Goal: Task Accomplishment & Management: Use online tool/utility

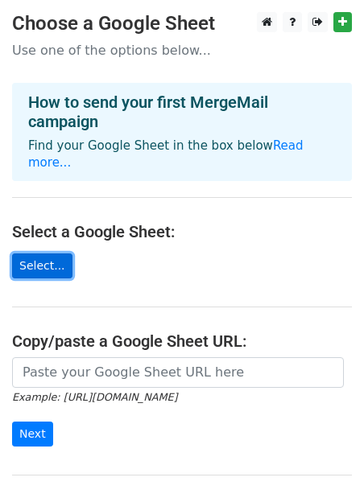
click at [36, 254] on link "Select..." at bounding box center [42, 266] width 60 height 25
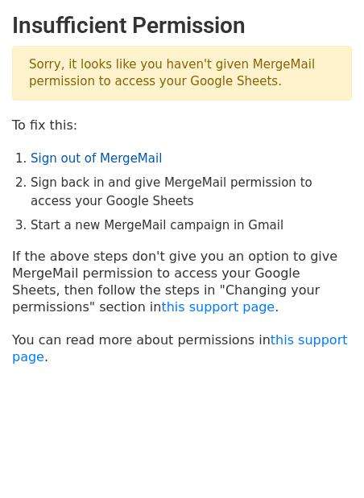
click at [76, 160] on link "Sign out of MergeMail" at bounding box center [96, 158] width 131 height 14
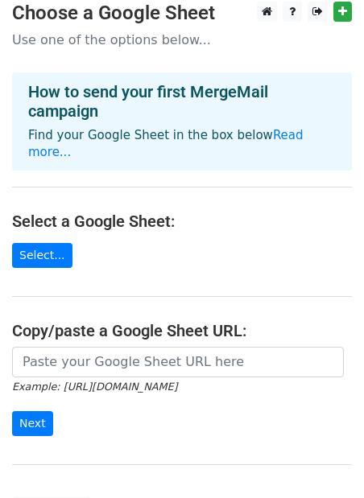
scroll to position [11, 0]
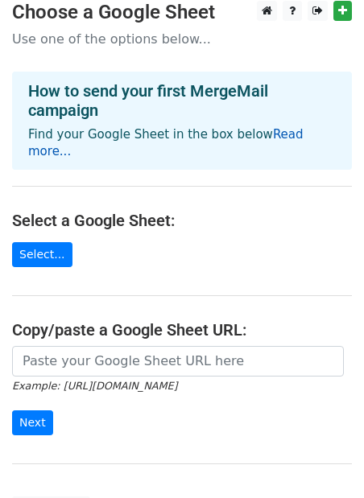
click at [269, 134] on link "Read more..." at bounding box center [165, 142] width 275 height 31
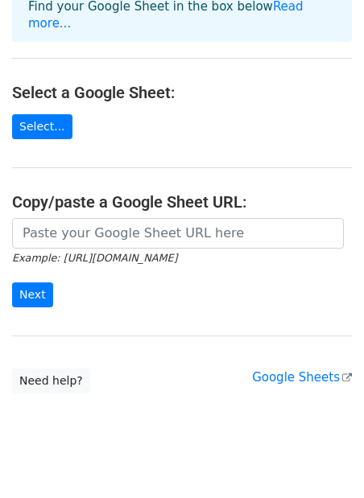
scroll to position [146, 0]
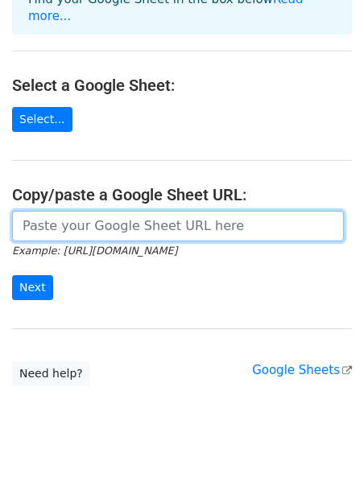
click at [71, 212] on input "url" at bounding box center [178, 226] width 332 height 31
paste input "https://docs.google.com/spreadsheets/d/174pkJpXUbMkbEFkCgz_-4M7DeQEjYVWzKaYBHHS…"
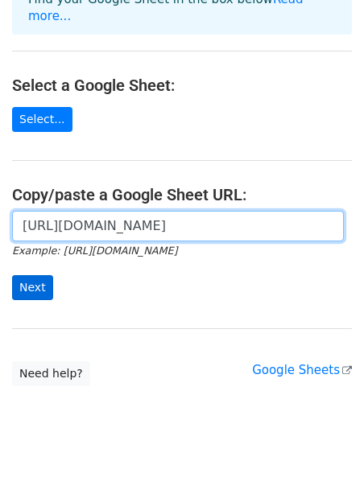
type input "https://docs.google.com/spreadsheets/d/174pkJpXUbMkbEFkCgz_-4M7DeQEjYVWzKaYBHHS…"
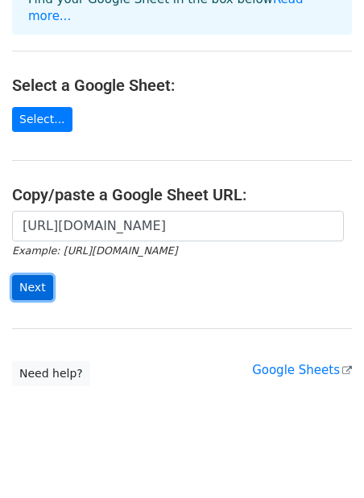
scroll to position [0, 0]
click at [36, 275] on input "Next" at bounding box center [32, 287] width 41 height 25
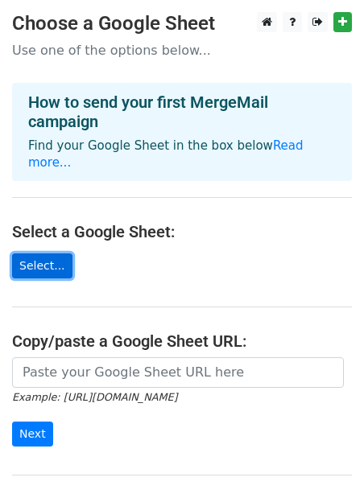
click at [46, 254] on link "Select..." at bounding box center [42, 266] width 60 height 25
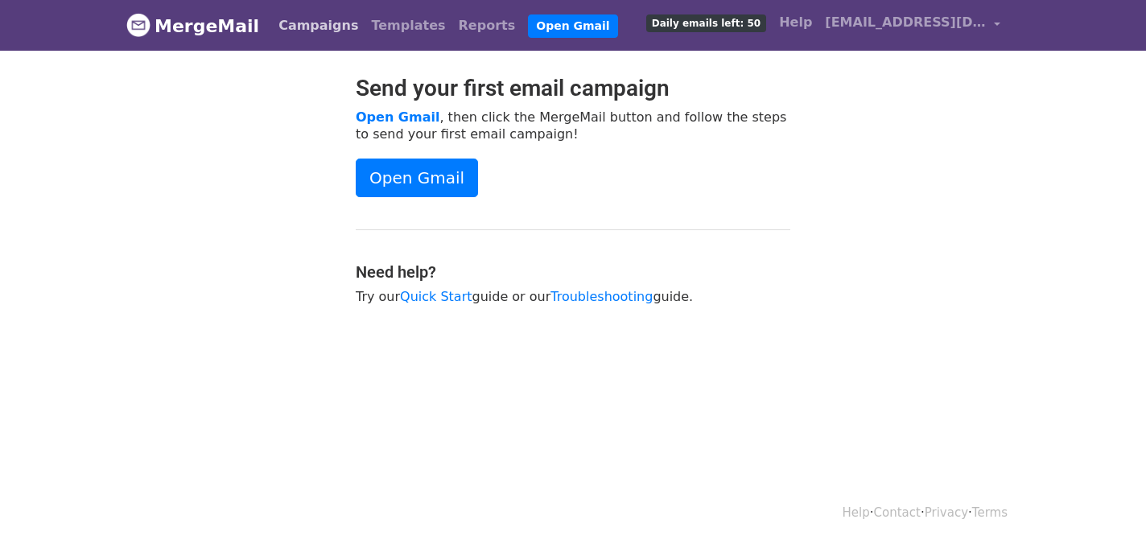
click at [323, 33] on link "Campaigns" at bounding box center [318, 26] width 93 height 32
click at [392, 22] on link "Templates" at bounding box center [408, 26] width 87 height 32
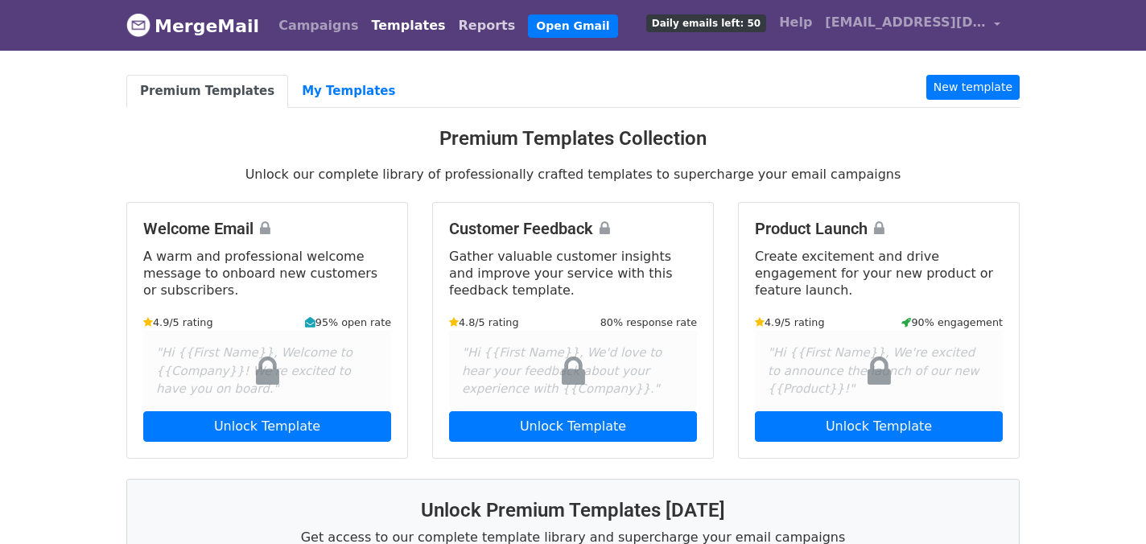
click at [452, 27] on link "Reports" at bounding box center [487, 26] width 70 height 32
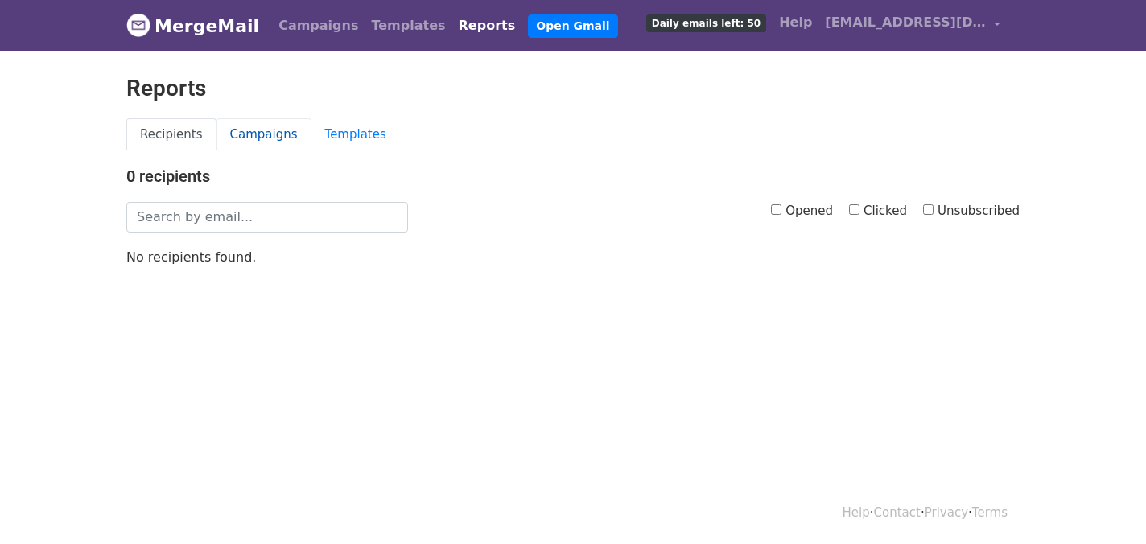
click at [257, 132] on link "Campaigns" at bounding box center [263, 134] width 95 height 33
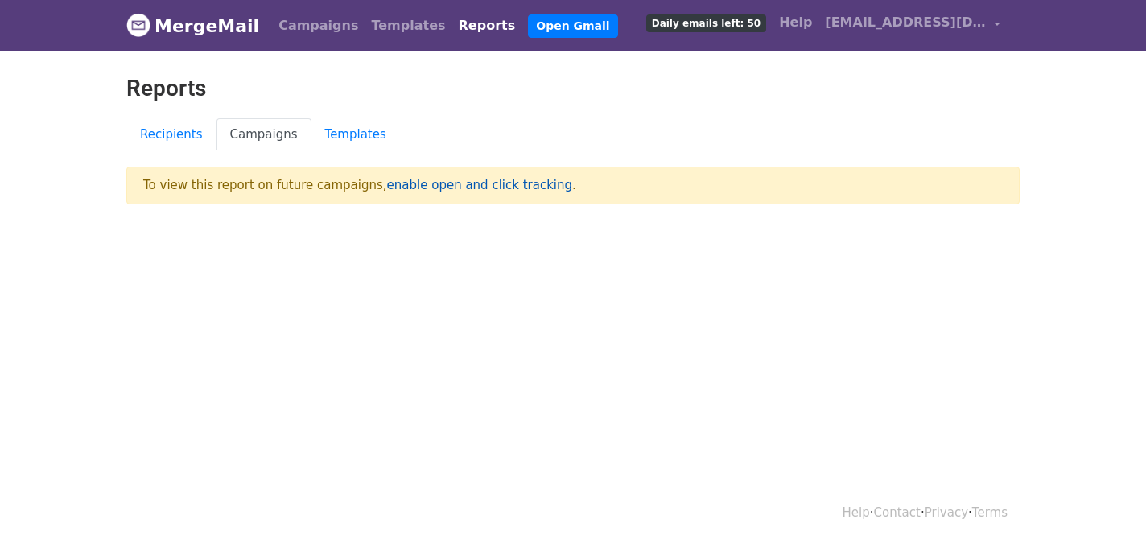
click at [408, 187] on link "enable open and click tracking" at bounding box center [479, 185] width 185 height 14
click at [288, 27] on link "Campaigns" at bounding box center [318, 26] width 93 height 32
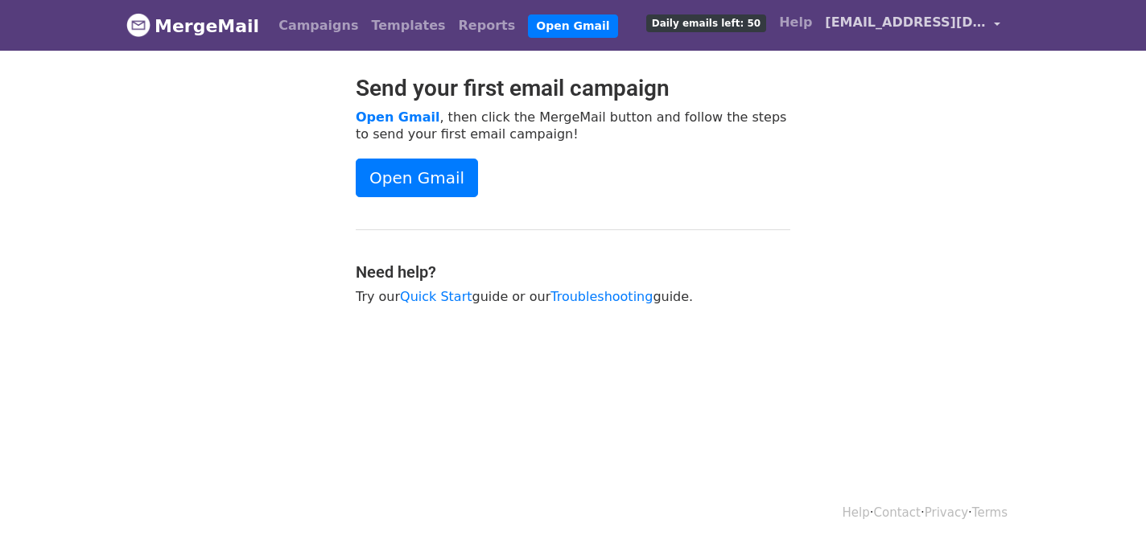
click at [997, 27] on link "[EMAIL_ADDRESS][DOMAIN_NAME]" at bounding box center [912, 25] width 188 height 38
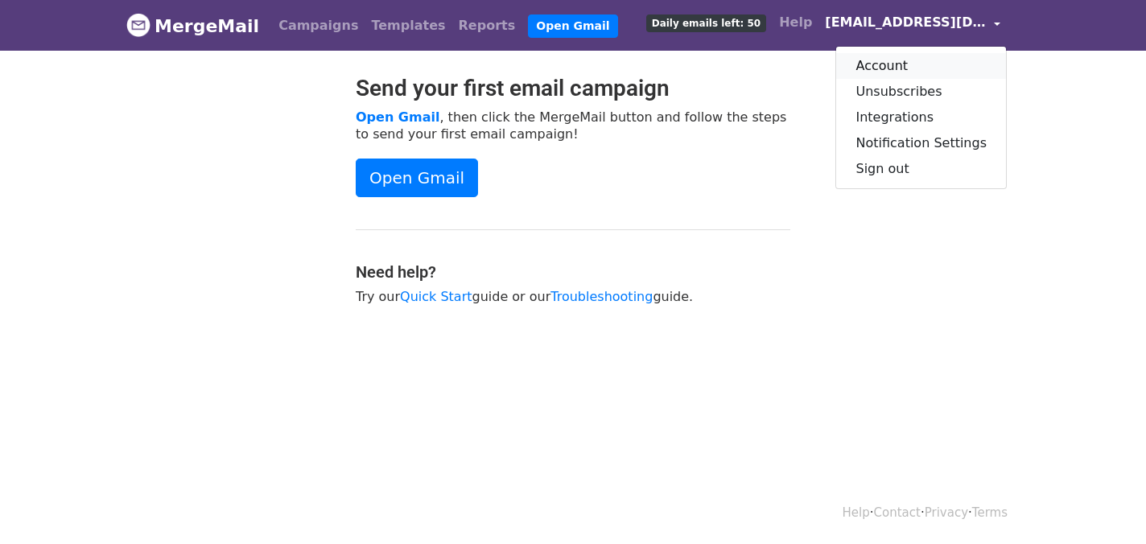
click at [885, 67] on link "Account" at bounding box center [921, 66] width 170 height 26
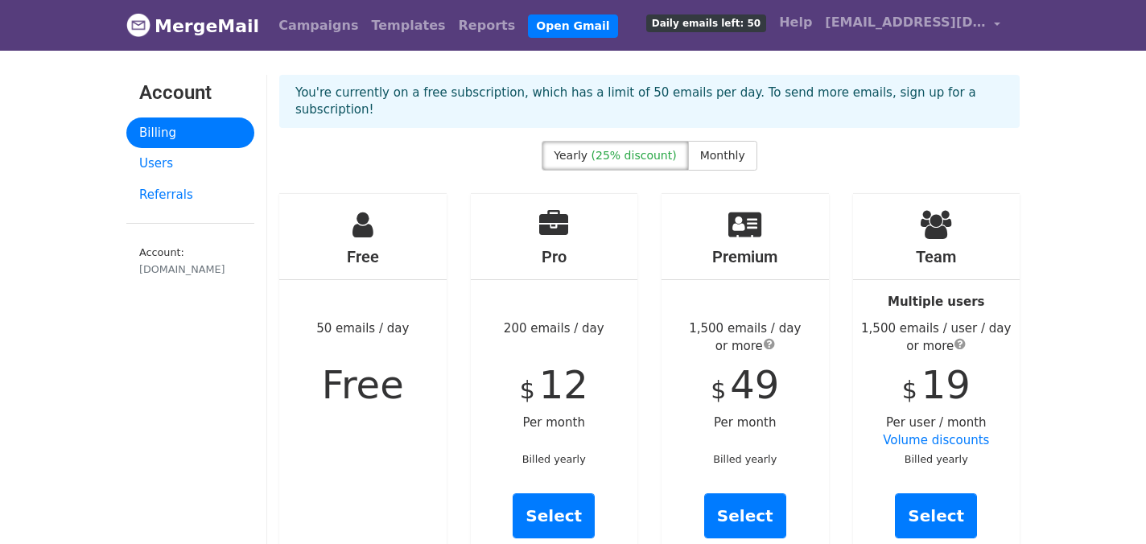
click at [349, 422] on div "Free 50 emails / day Free" at bounding box center [362, 381] width 167 height 375
click at [997, 24] on link "[EMAIL_ADDRESS][DOMAIN_NAME]" at bounding box center [912, 25] width 188 height 38
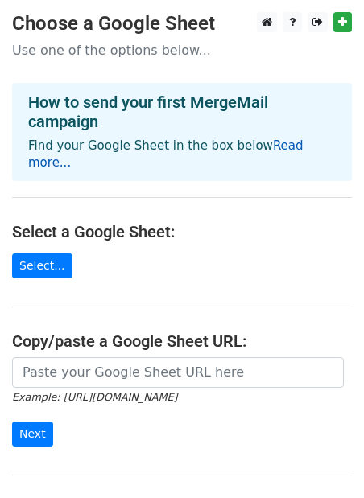
click at [293, 149] on link "Read more..." at bounding box center [165, 153] width 275 height 31
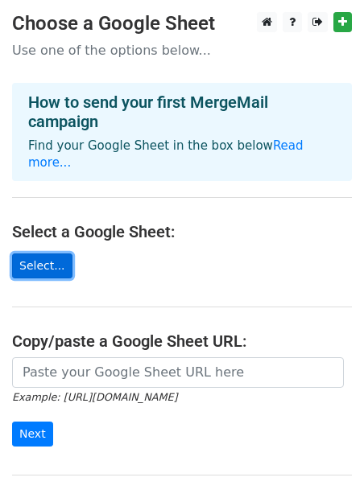
click at [25, 254] on link "Select..." at bounding box center [42, 266] width 60 height 25
click at [40, 254] on link "Select..." at bounding box center [42, 266] width 60 height 25
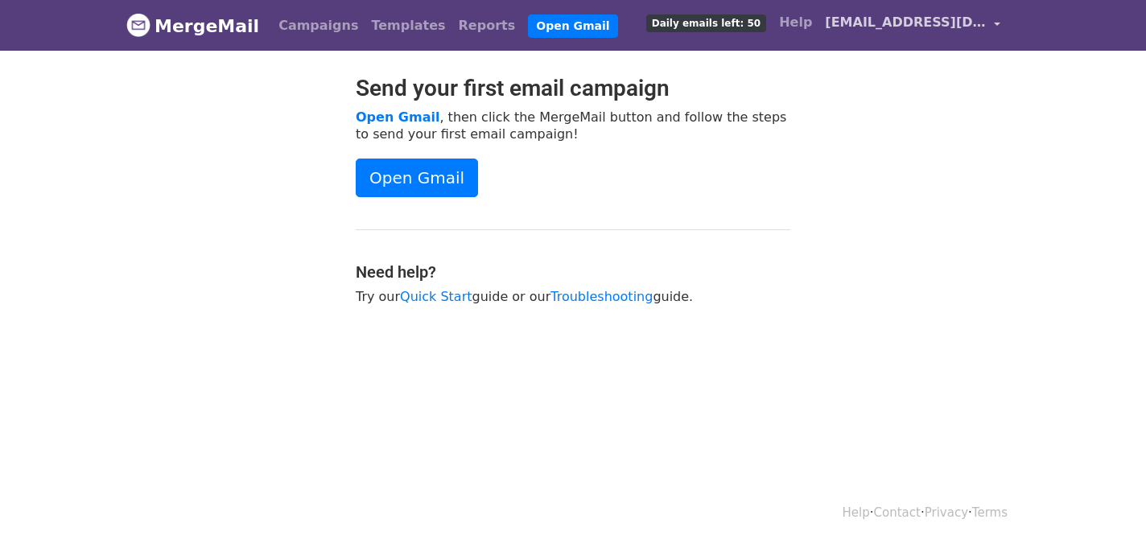
click at [996, 24] on link "machugh@umbc.edu" at bounding box center [912, 25] width 188 height 38
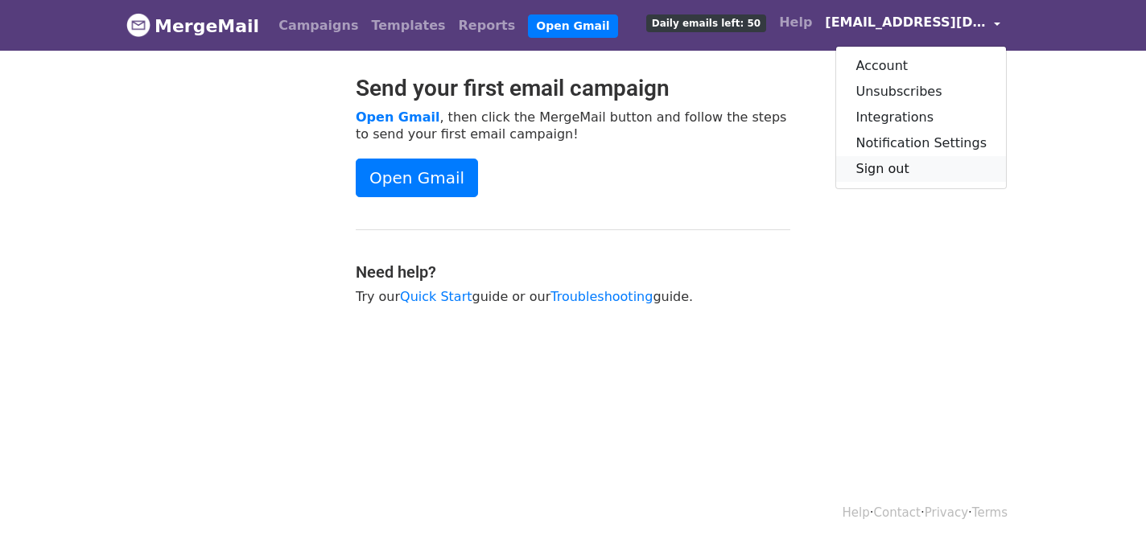
click at [892, 167] on link "Sign out" at bounding box center [921, 169] width 170 height 26
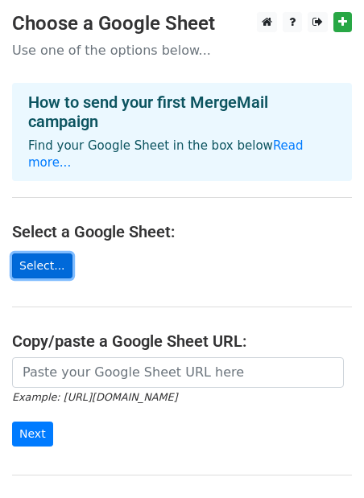
click at [48, 254] on link "Select..." at bounding box center [42, 266] width 60 height 25
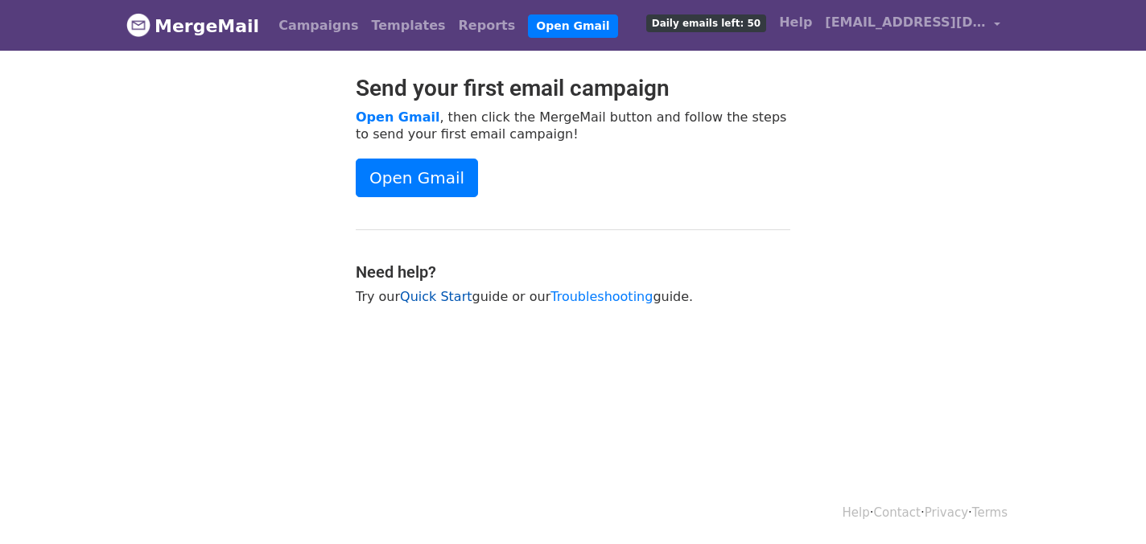
click at [443, 295] on link "Quick Start" at bounding box center [436, 296] width 72 height 15
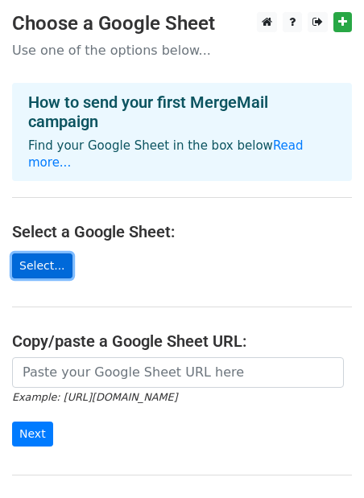
click at [47, 254] on link "Select..." at bounding box center [42, 266] width 60 height 25
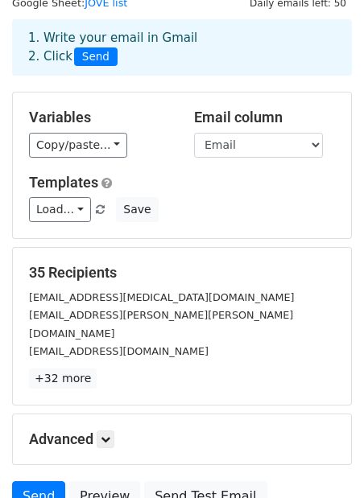
scroll to position [46, 0]
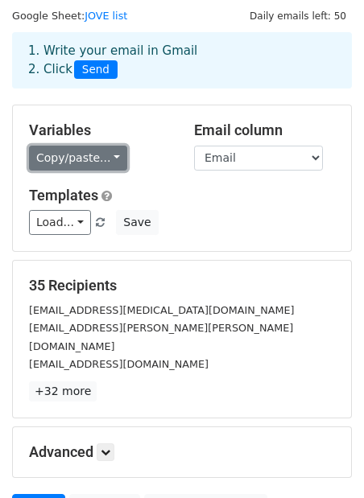
click at [107, 159] on link "Copy/paste..." at bounding box center [78, 158] width 98 height 25
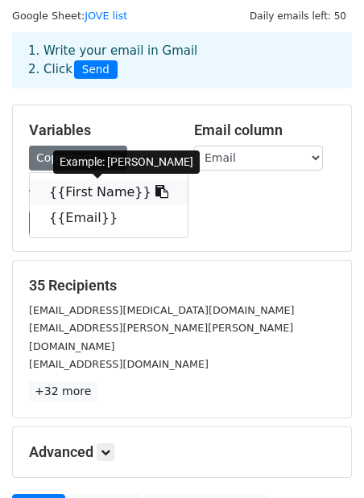
click at [106, 190] on link "{{First Name}}" at bounding box center [109, 192] width 158 height 26
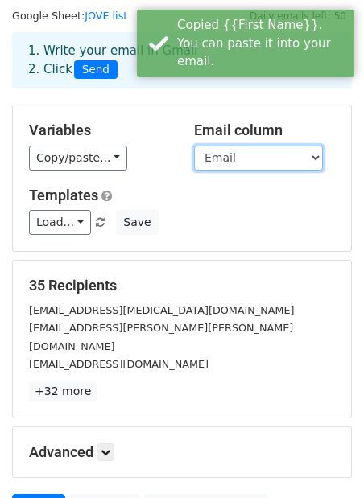
click at [249, 160] on select "First Name Email" at bounding box center [258, 158] width 129 height 25
click at [194, 146] on select "First Name Email" at bounding box center [258, 158] width 129 height 25
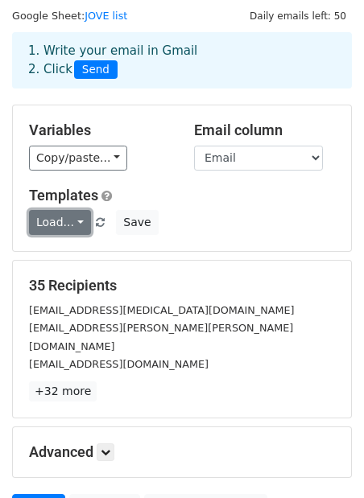
click at [77, 223] on link "Load..." at bounding box center [60, 222] width 62 height 25
click at [175, 179] on div "Variables Copy/paste... {{First Name}} {{Email}} Email column First Name Email …" at bounding box center [182, 178] width 338 height 146
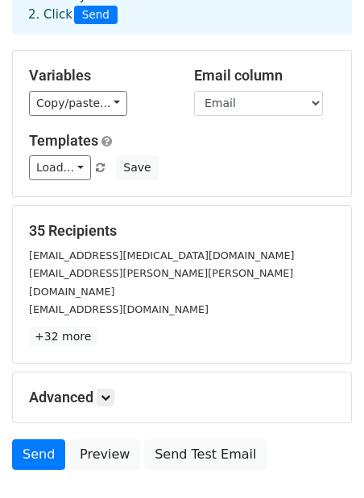
scroll to position [136, 0]
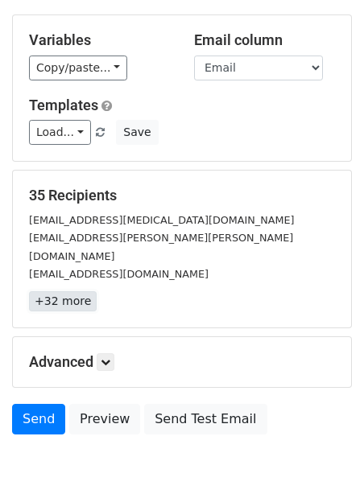
click at [52, 291] on link "+32 more" at bounding box center [63, 301] width 68 height 20
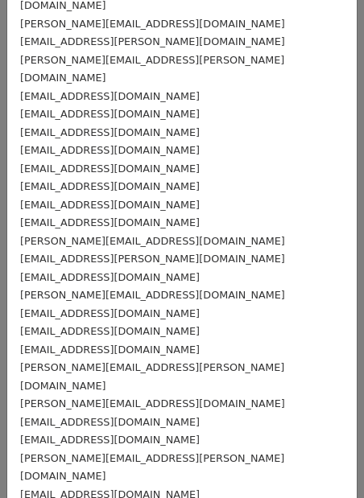
scroll to position [0, 0]
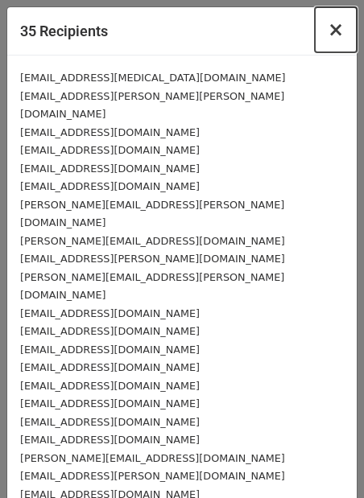
click at [339, 27] on span "×" at bounding box center [336, 30] width 16 height 23
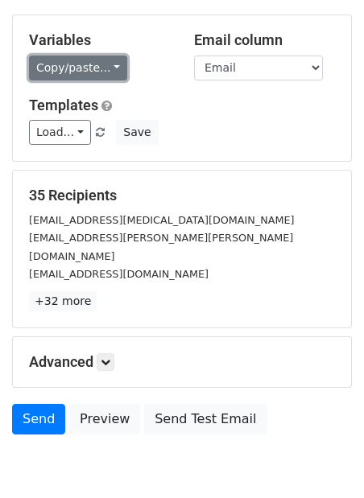
click at [115, 64] on link "Copy/paste..." at bounding box center [78, 68] width 98 height 25
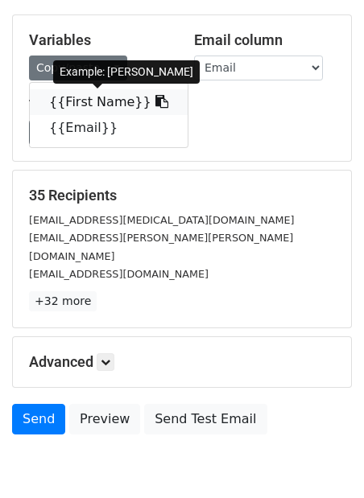
click at [105, 101] on link "{{First Name}}" at bounding box center [109, 102] width 158 height 26
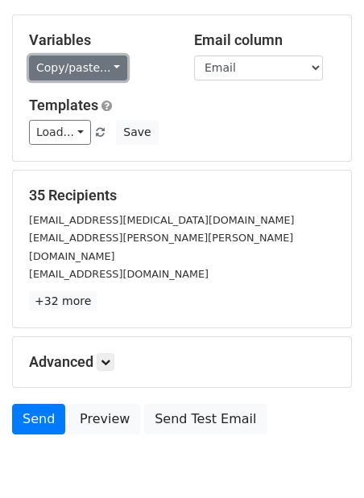
click at [109, 68] on link "Copy/paste..." at bounding box center [78, 68] width 98 height 25
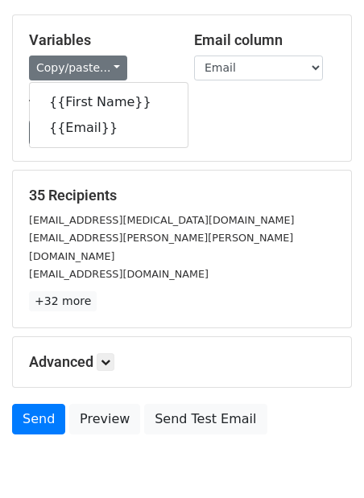
click at [137, 66] on div "Copy/paste... {{First Name}} {{Email}}" at bounding box center [99, 68] width 141 height 25
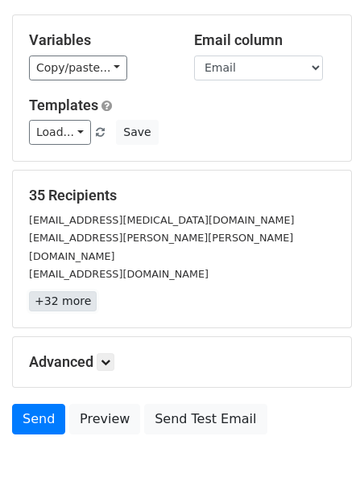
click at [39, 291] on link "+32 more" at bounding box center [63, 301] width 68 height 20
